Goal: Submit feedback/report problem

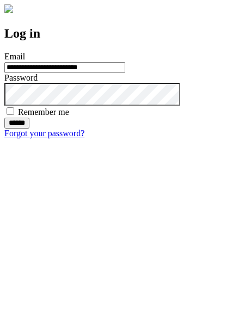
type input "**********"
click at [29, 129] on input "******" at bounding box center [16, 123] width 25 height 11
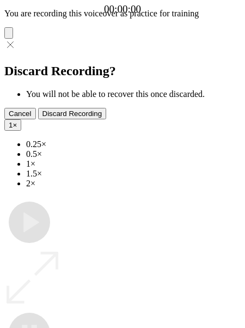
type input "**********"
